Goal: Task Accomplishment & Management: Manage account settings

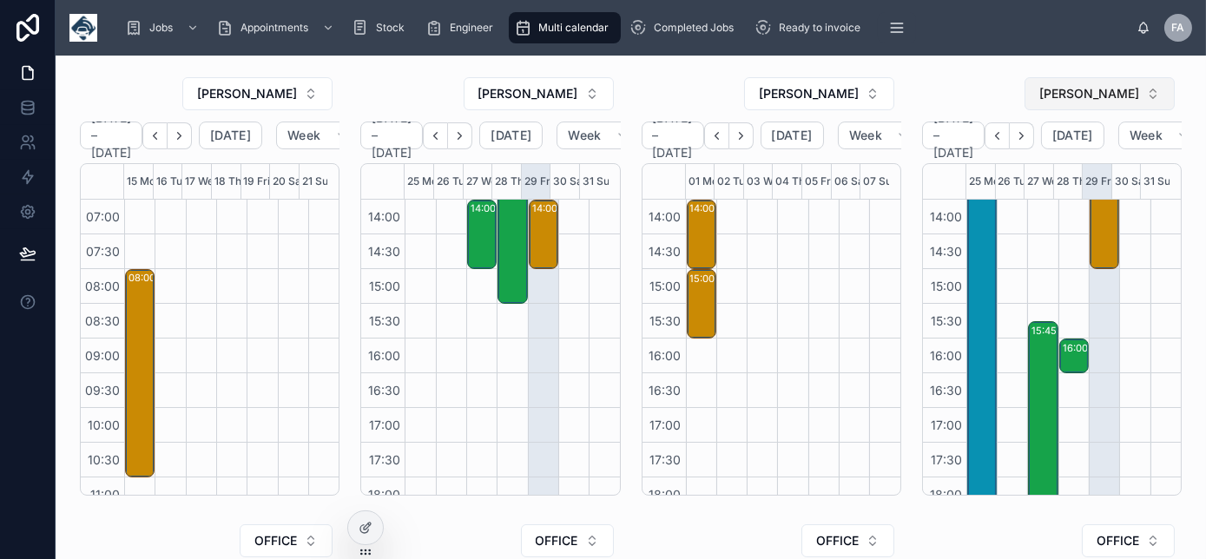
click at [1085, 96] on span "[PERSON_NAME]" at bounding box center [1089, 93] width 100 height 17
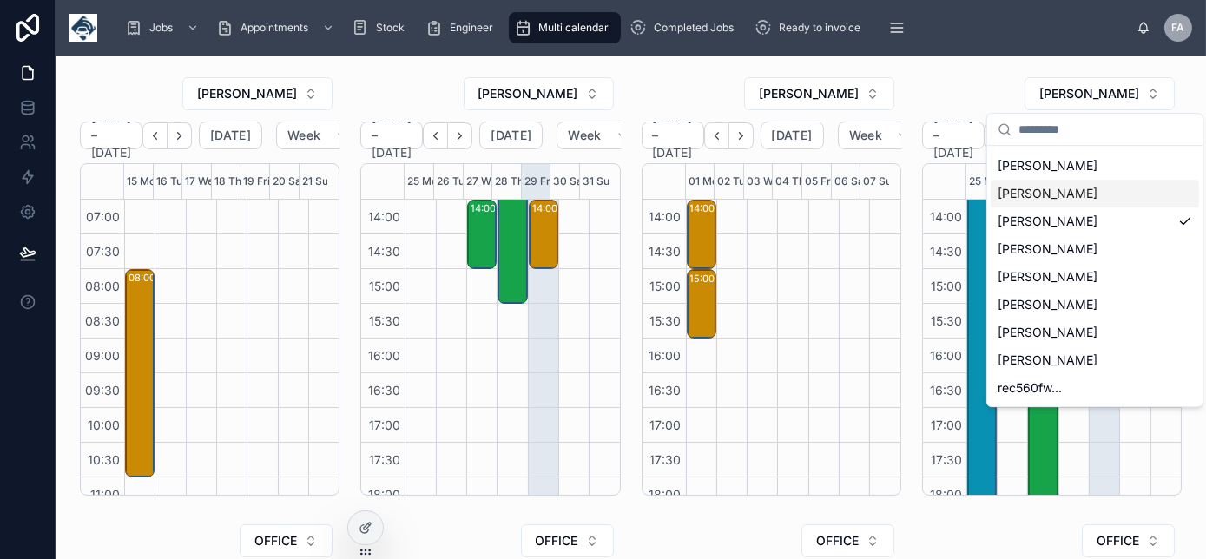
scroll to position [468, 0]
click at [1054, 277] on span "[PERSON_NAME]" at bounding box center [1048, 278] width 100 height 17
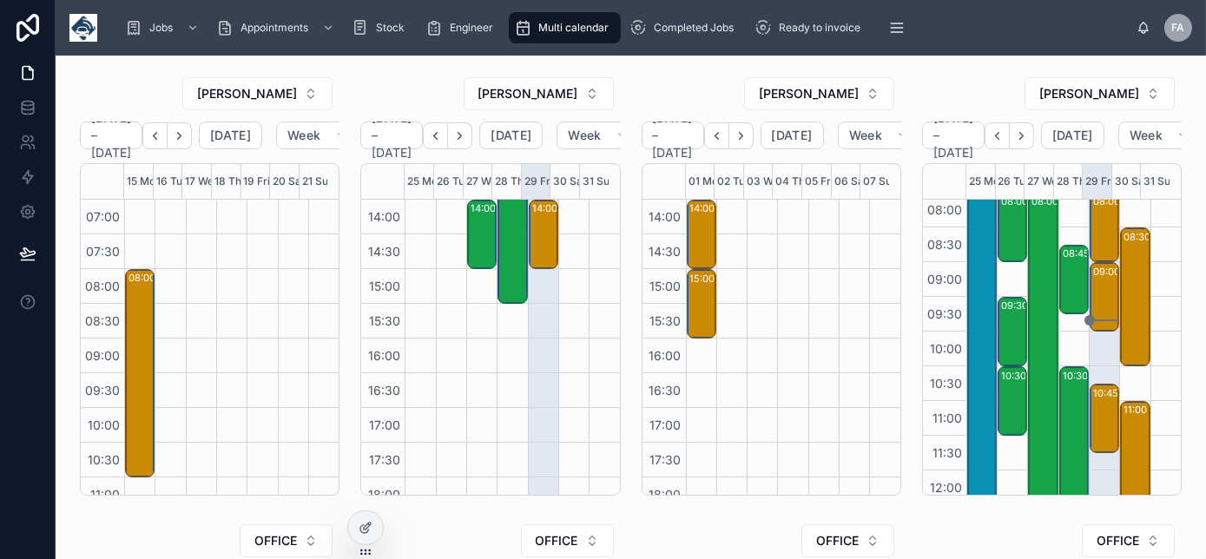
scroll to position [236, 0]
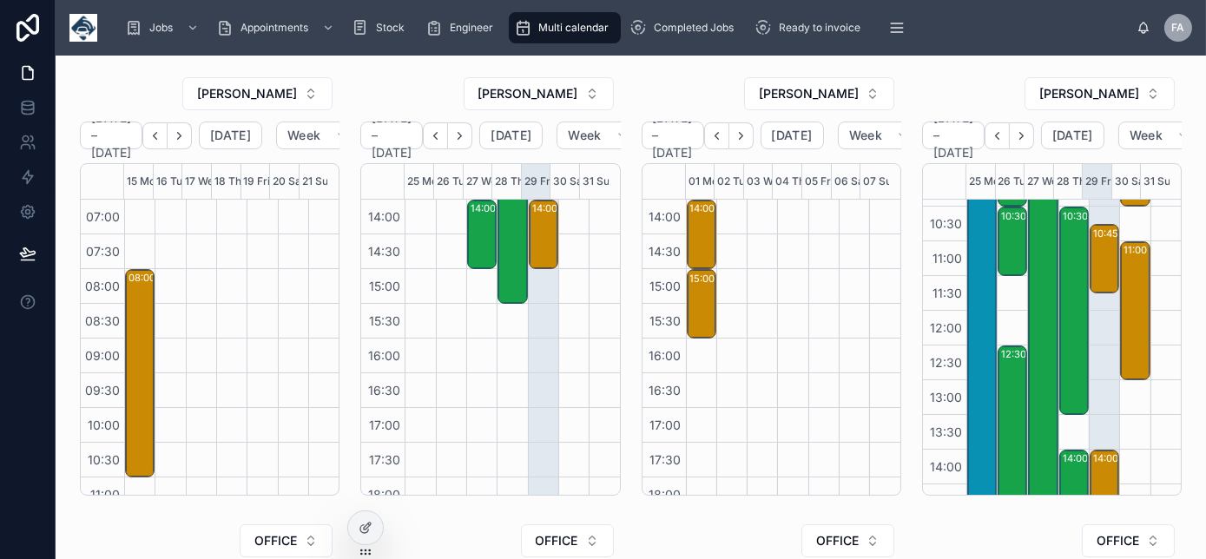
drag, startPoint x: 1089, startPoint y: 268, endPoint x: 1092, endPoint y: 340, distance: 72.1
click at [1097, 366] on div "08:00 – 09:00 Canal & River Trust - [PHONE_NUMBER] - 1 x service call - timed 8…" at bounding box center [1104, 381] width 30 height 834
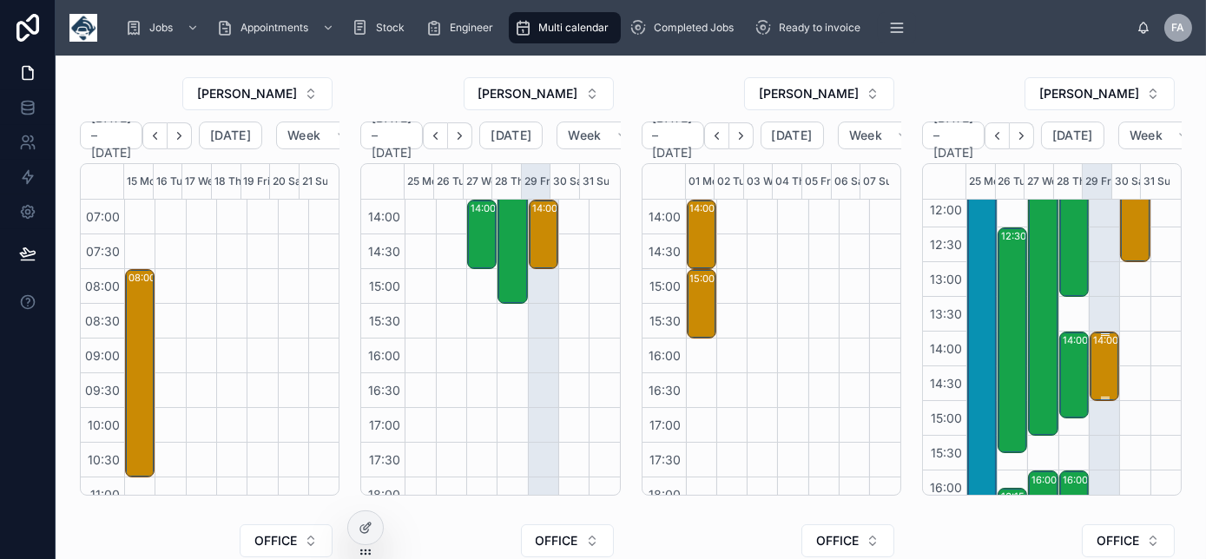
scroll to position [394, 0]
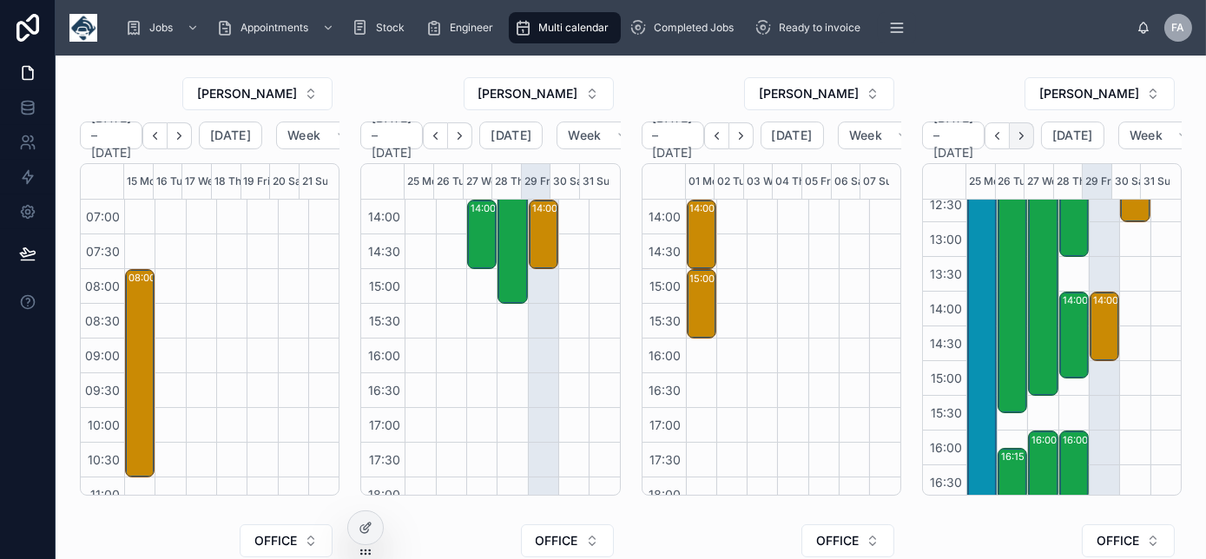
click at [1015, 129] on icon "Next" at bounding box center [1021, 135] width 13 height 13
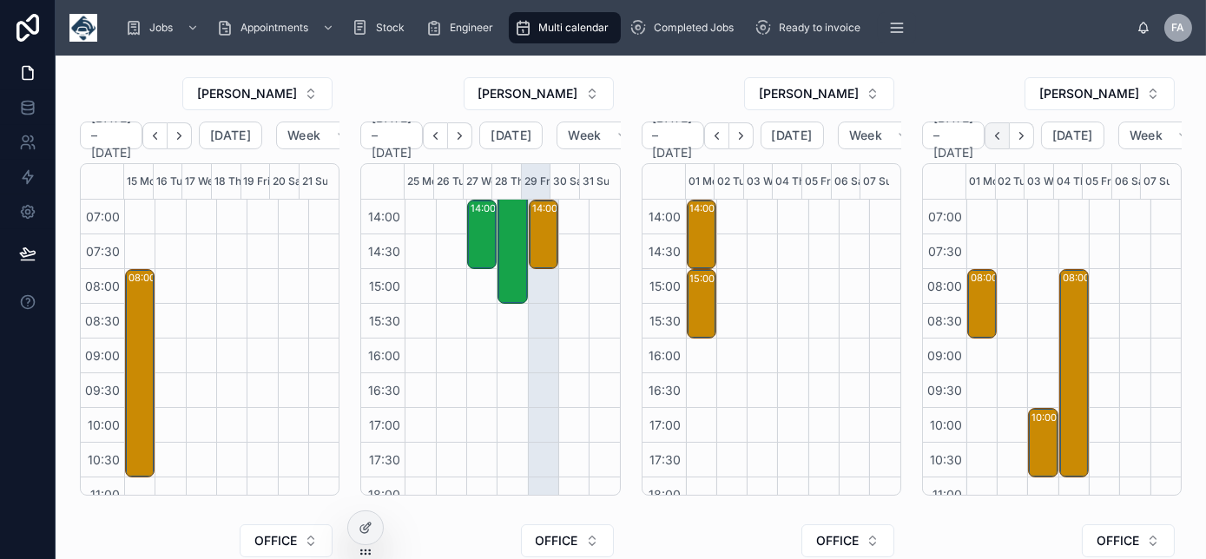
click at [1004, 130] on icon "Back" at bounding box center [997, 135] width 13 height 13
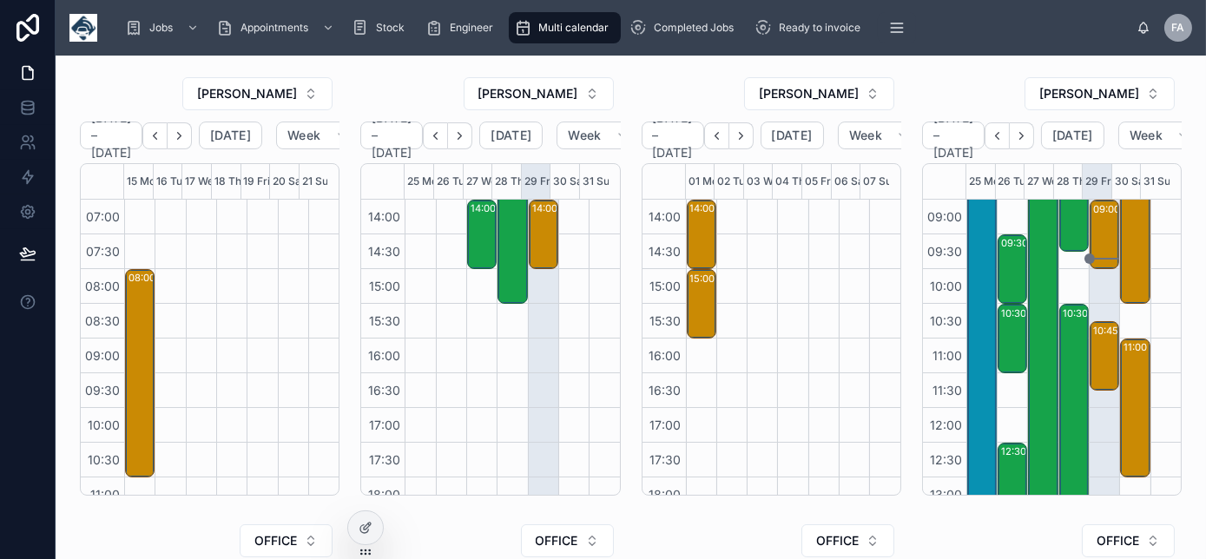
scroll to position [315, 0]
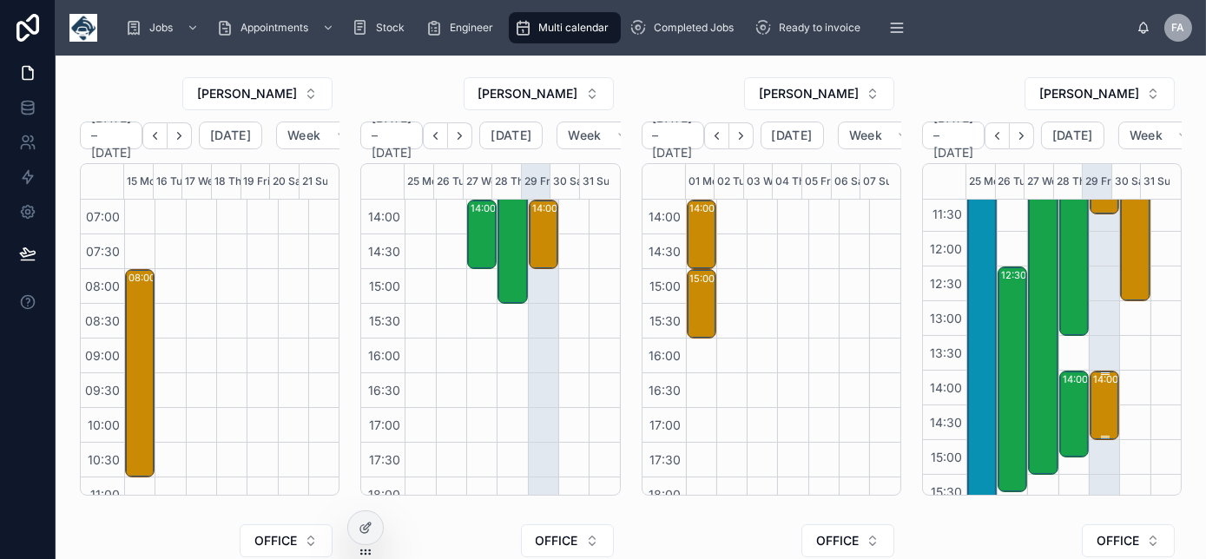
click at [1093, 405] on div "14:00 – 15:00 QED Scaffolding Ltd - 00323675 - 1 x install - PM - TBC" at bounding box center [1105, 406] width 24 height 66
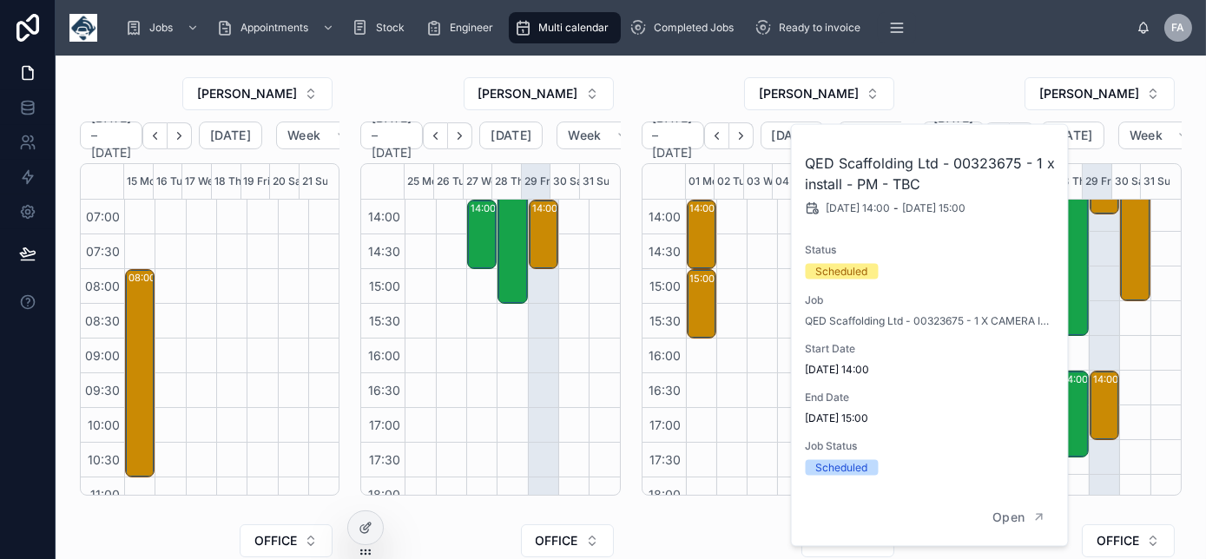
click at [692, 83] on div "[PERSON_NAME]" at bounding box center [772, 93] width 260 height 35
